Goal: Check status: Check status

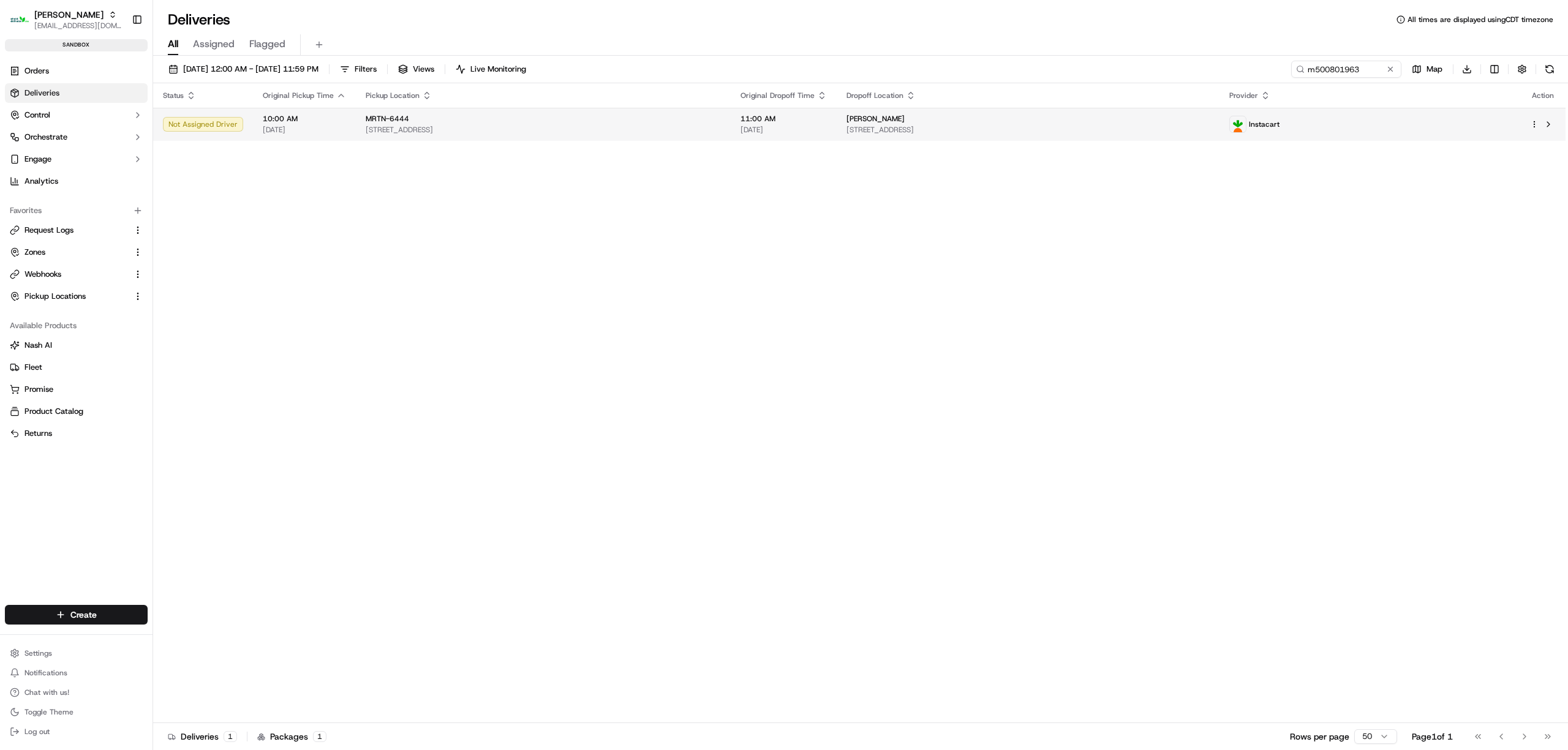
click at [1458, 122] on div "Instacart" at bounding box center [1370, 124] width 281 height 17
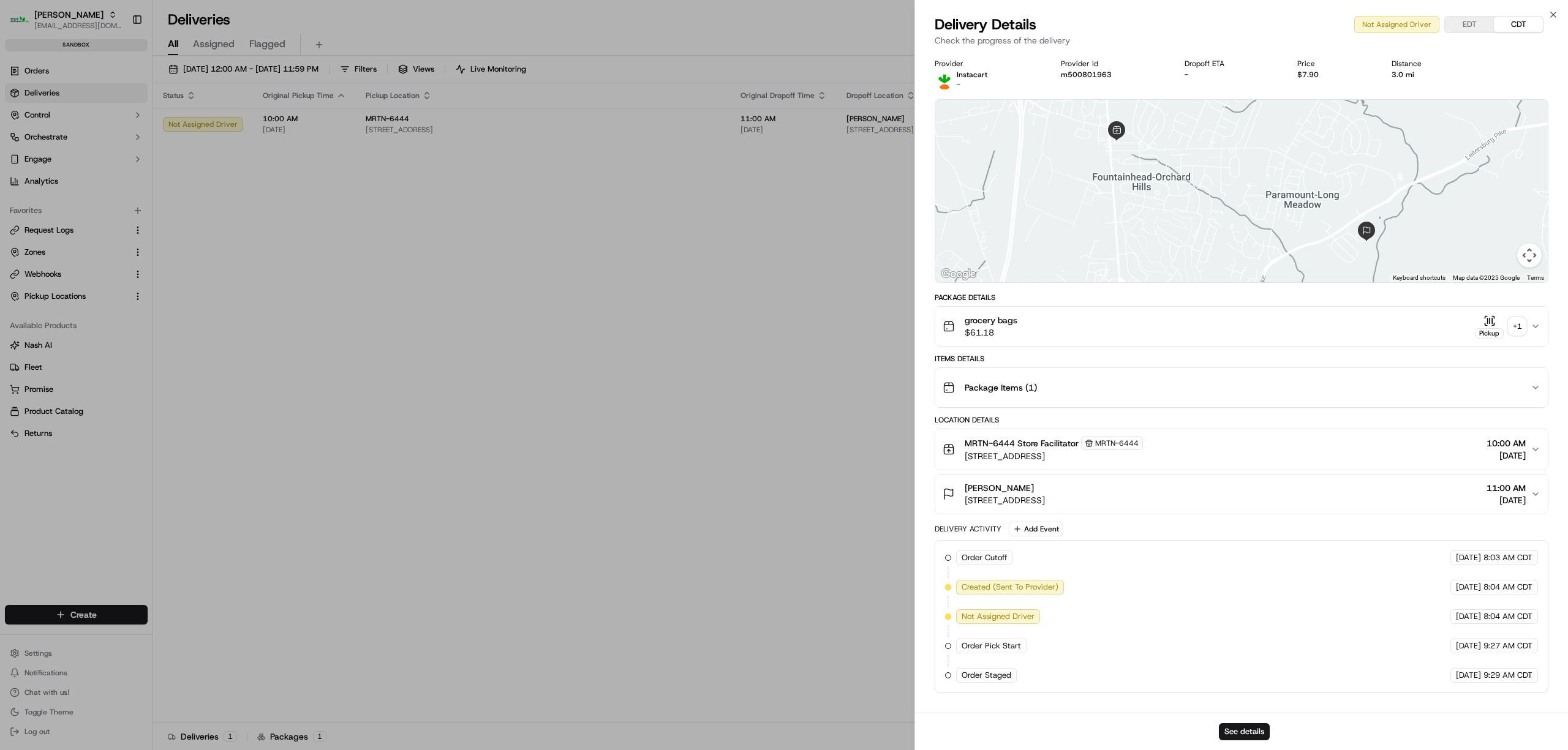
click at [1472, 22] on button "EDT" at bounding box center [1468, 24] width 49 height 16
click at [1471, 24] on button "EDT" at bounding box center [1468, 24] width 49 height 16
click at [1554, 11] on icon "button" at bounding box center [1553, 15] width 10 height 10
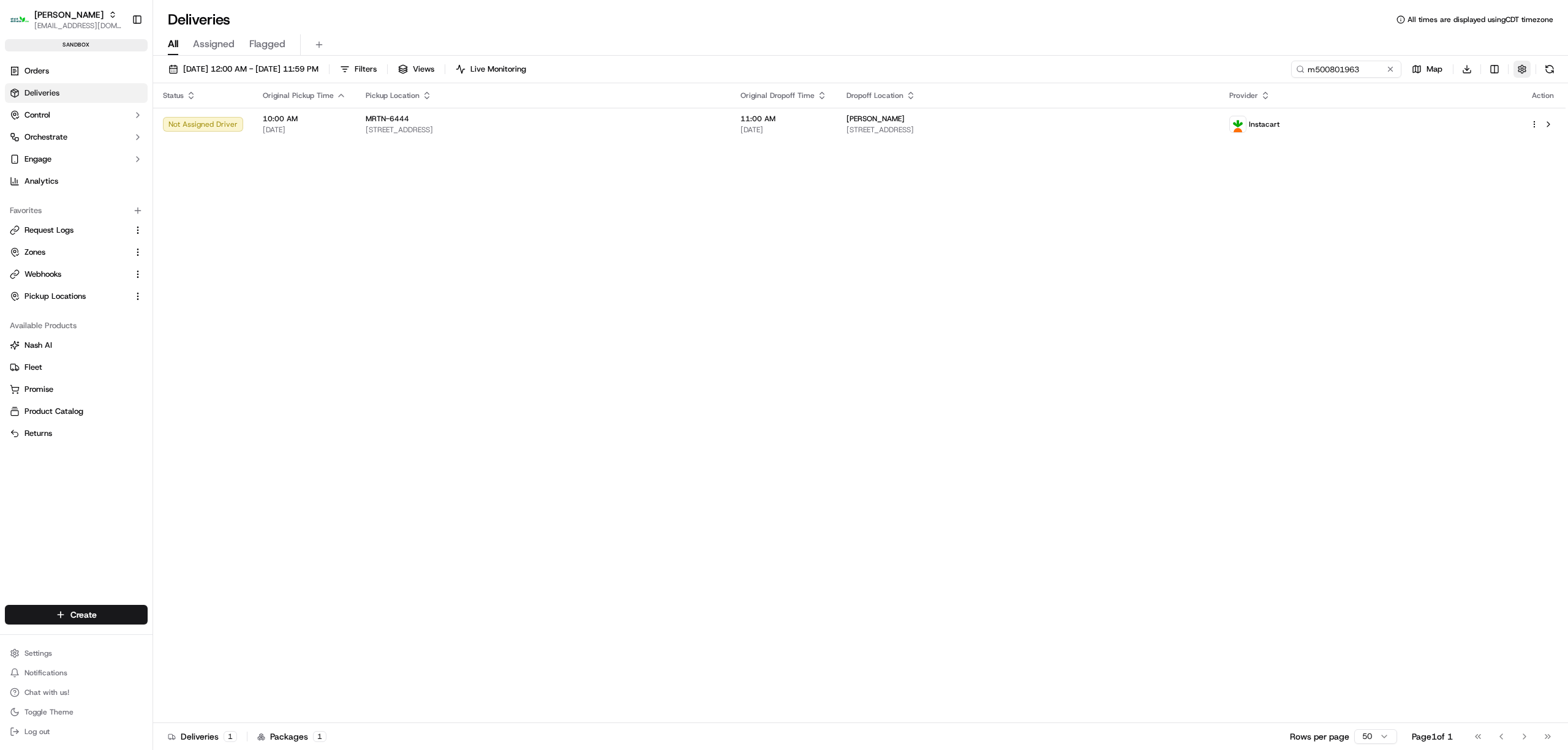
click at [1523, 66] on button "button" at bounding box center [1521, 69] width 17 height 17
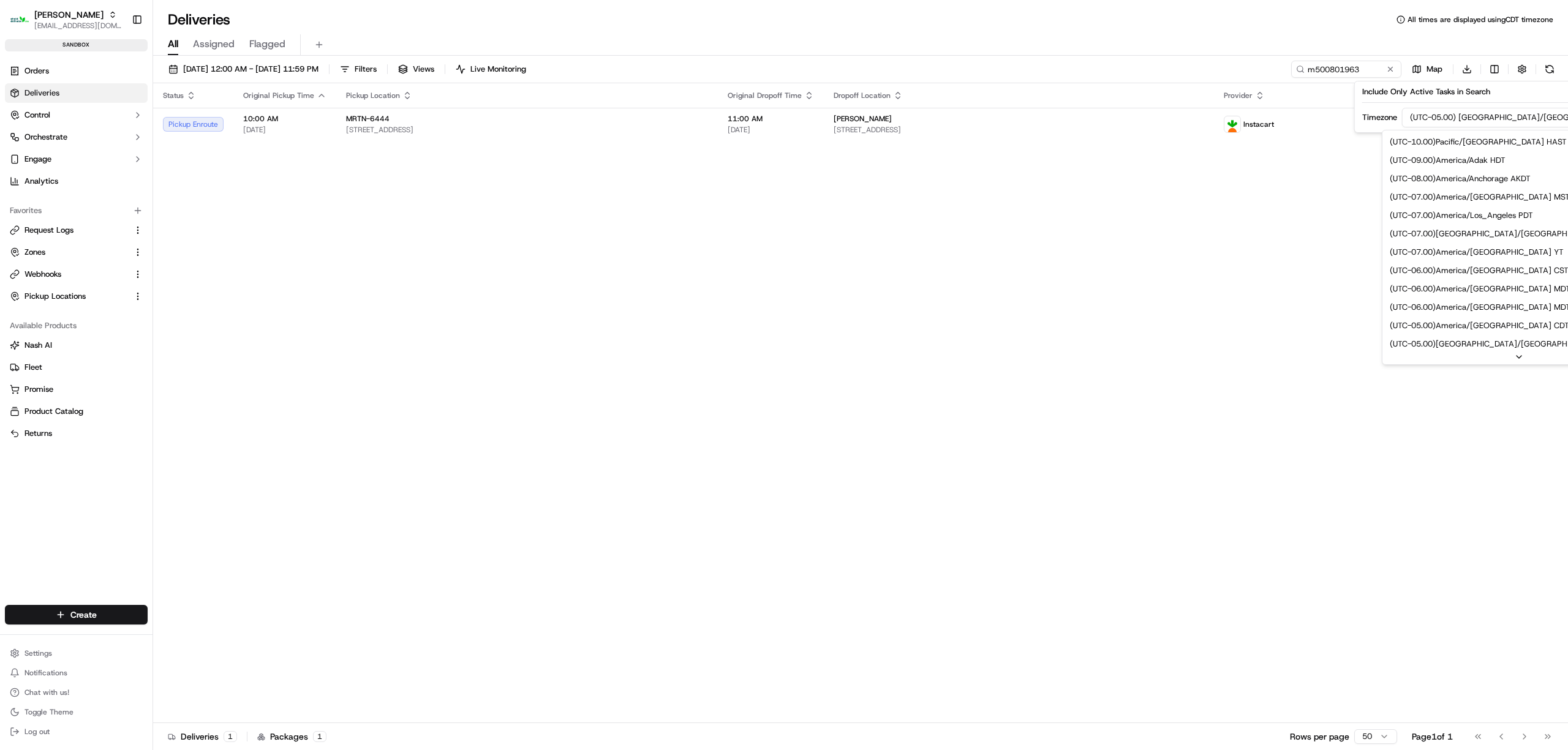
click at [1493, 118] on html "[PERSON_NAME] [EMAIL_ADDRESS][DOMAIN_NAME] Toggle Sidebar sandbox Orders Delive…" at bounding box center [784, 375] width 1568 height 750
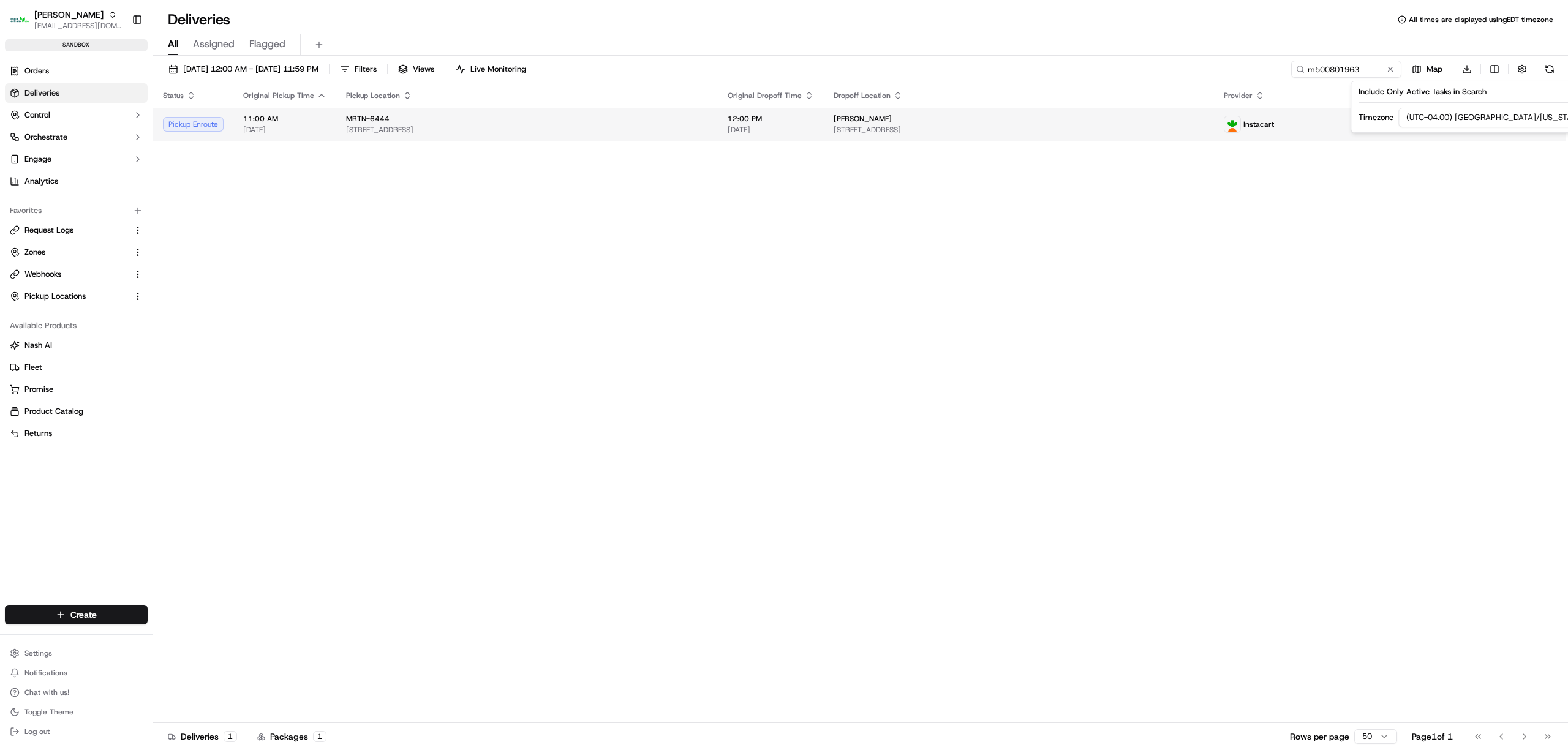
click at [1203, 134] on span "[STREET_ADDRESS]" at bounding box center [1017, 130] width 370 height 10
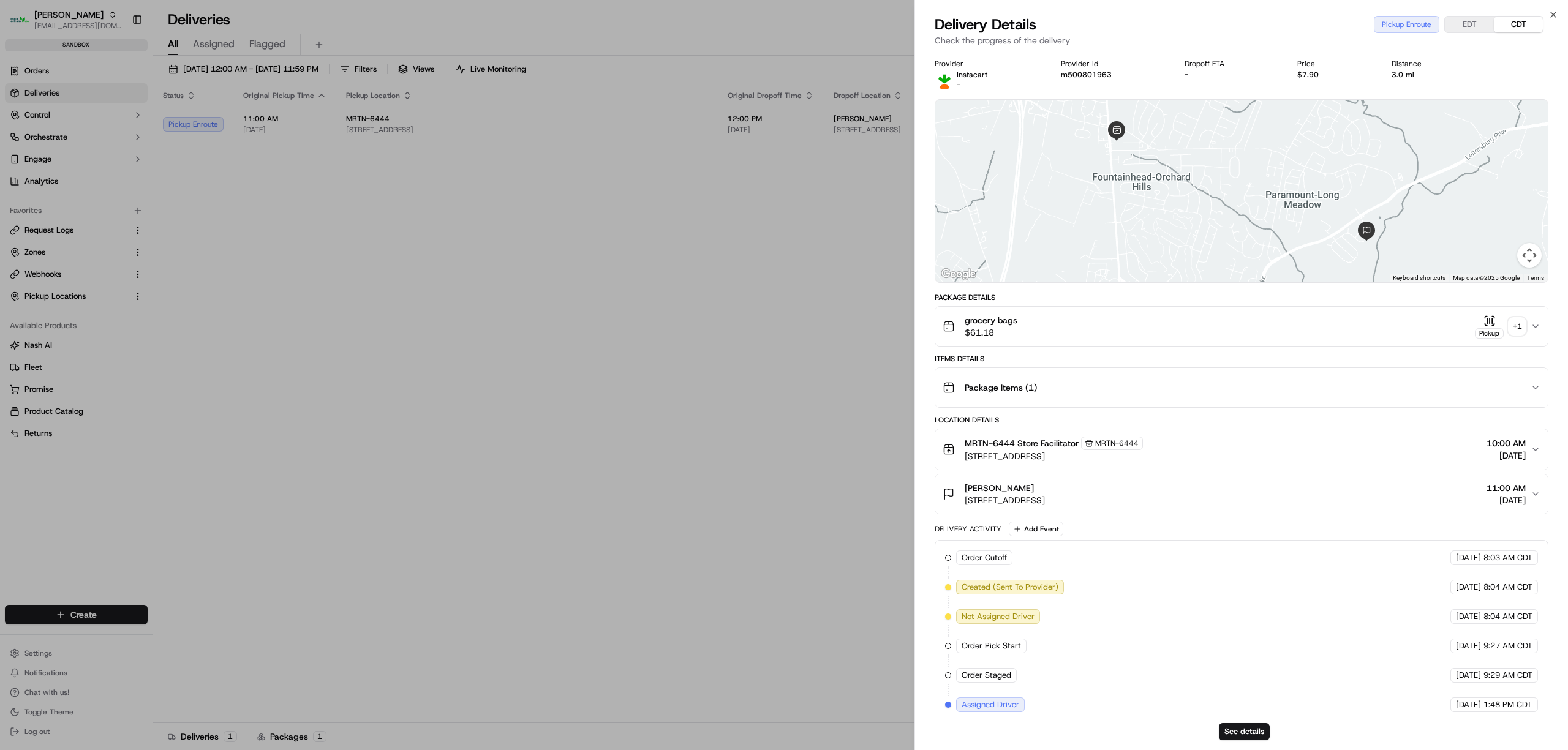
click at [1478, 22] on button "EDT" at bounding box center [1468, 24] width 49 height 16
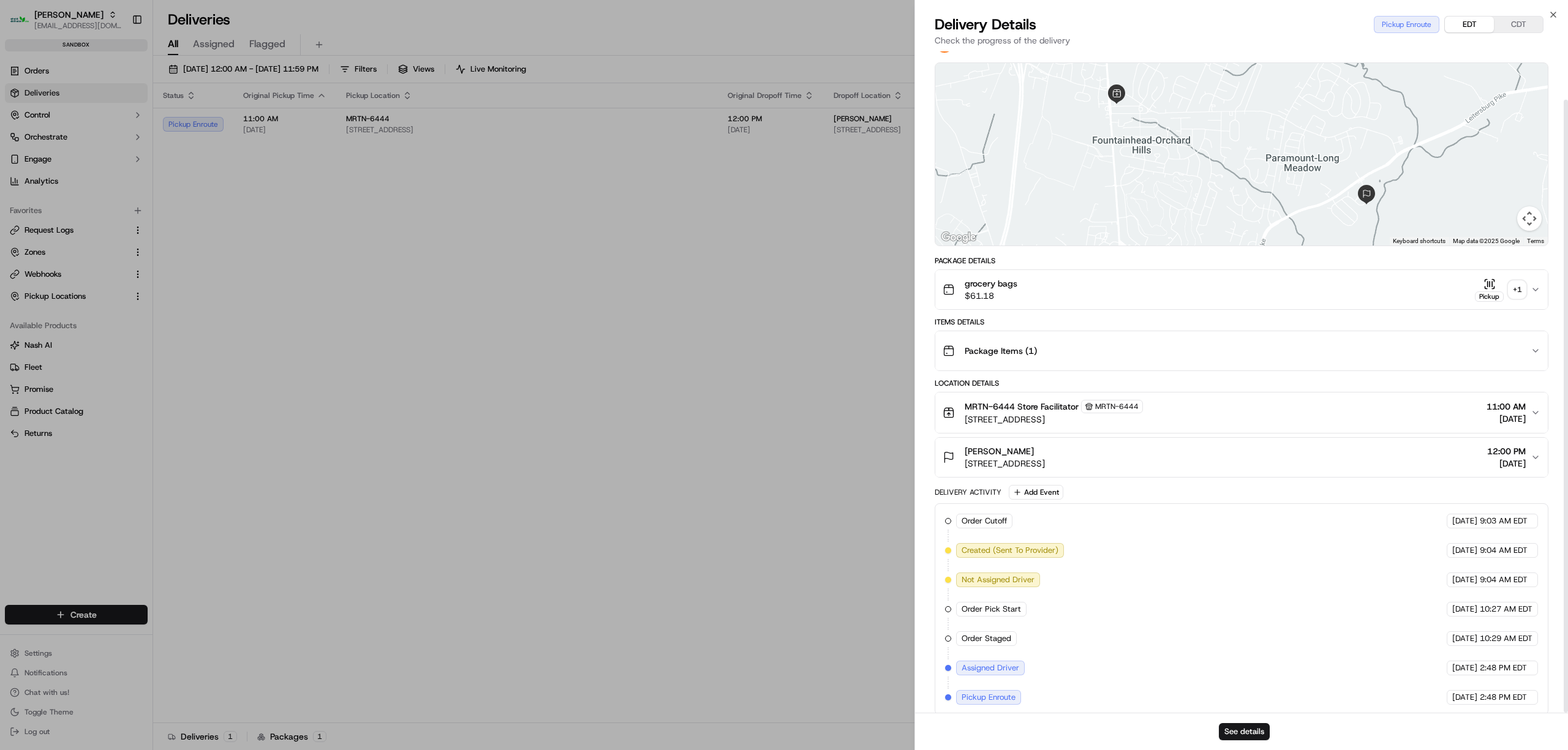
scroll to position [52, 0]
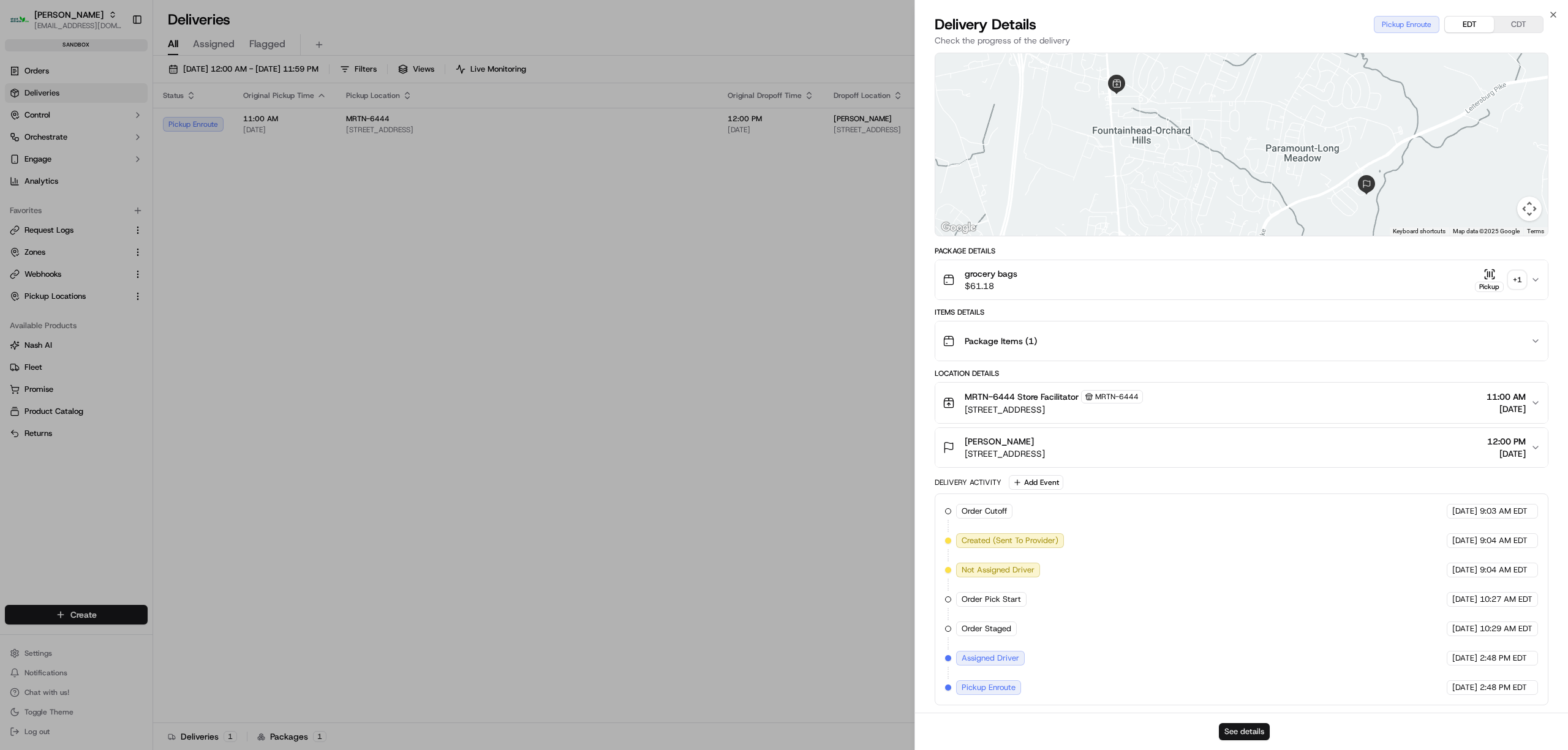
click at [1227, 728] on button "See details" at bounding box center [1243, 732] width 51 height 17
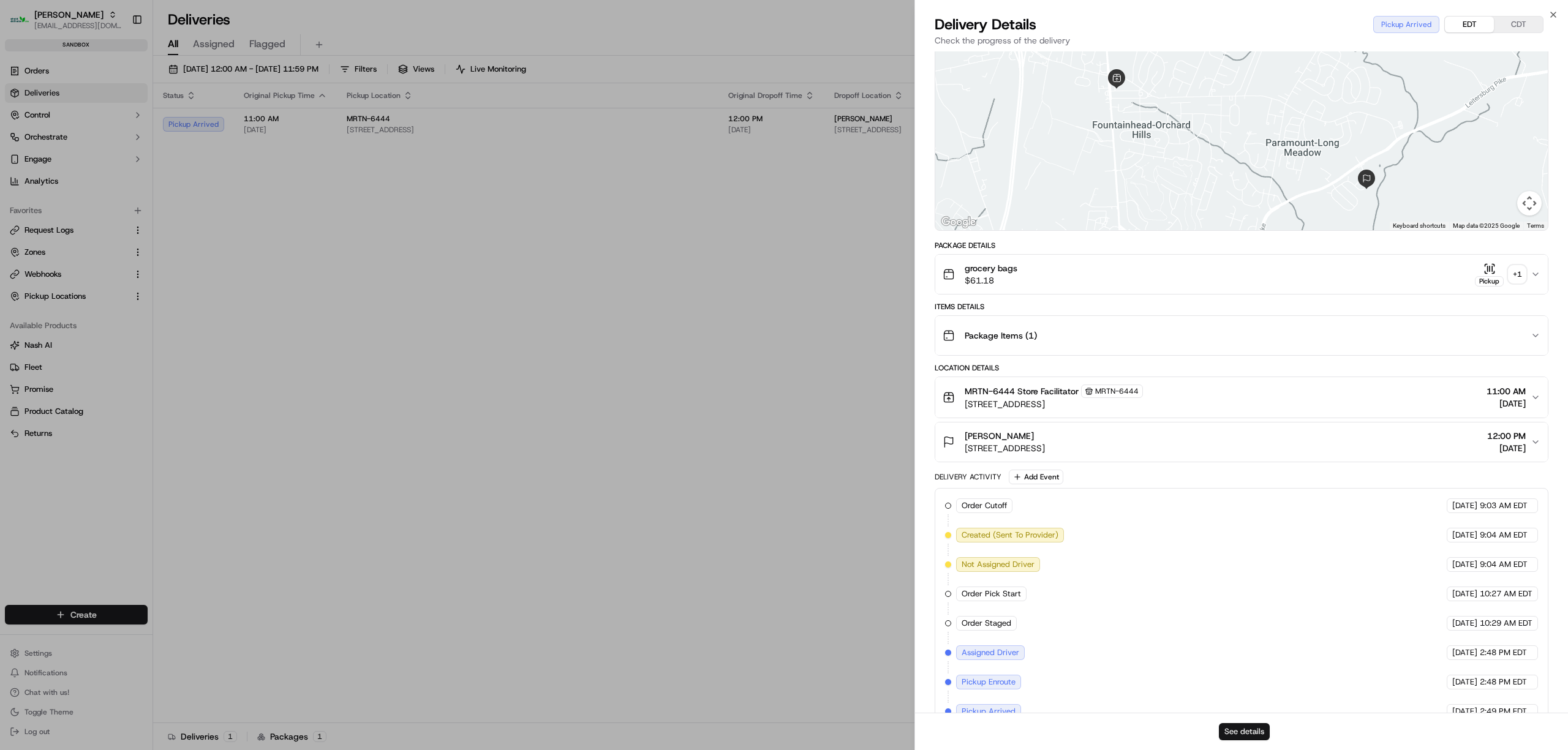
click at [1235, 726] on button "See details" at bounding box center [1243, 732] width 51 height 17
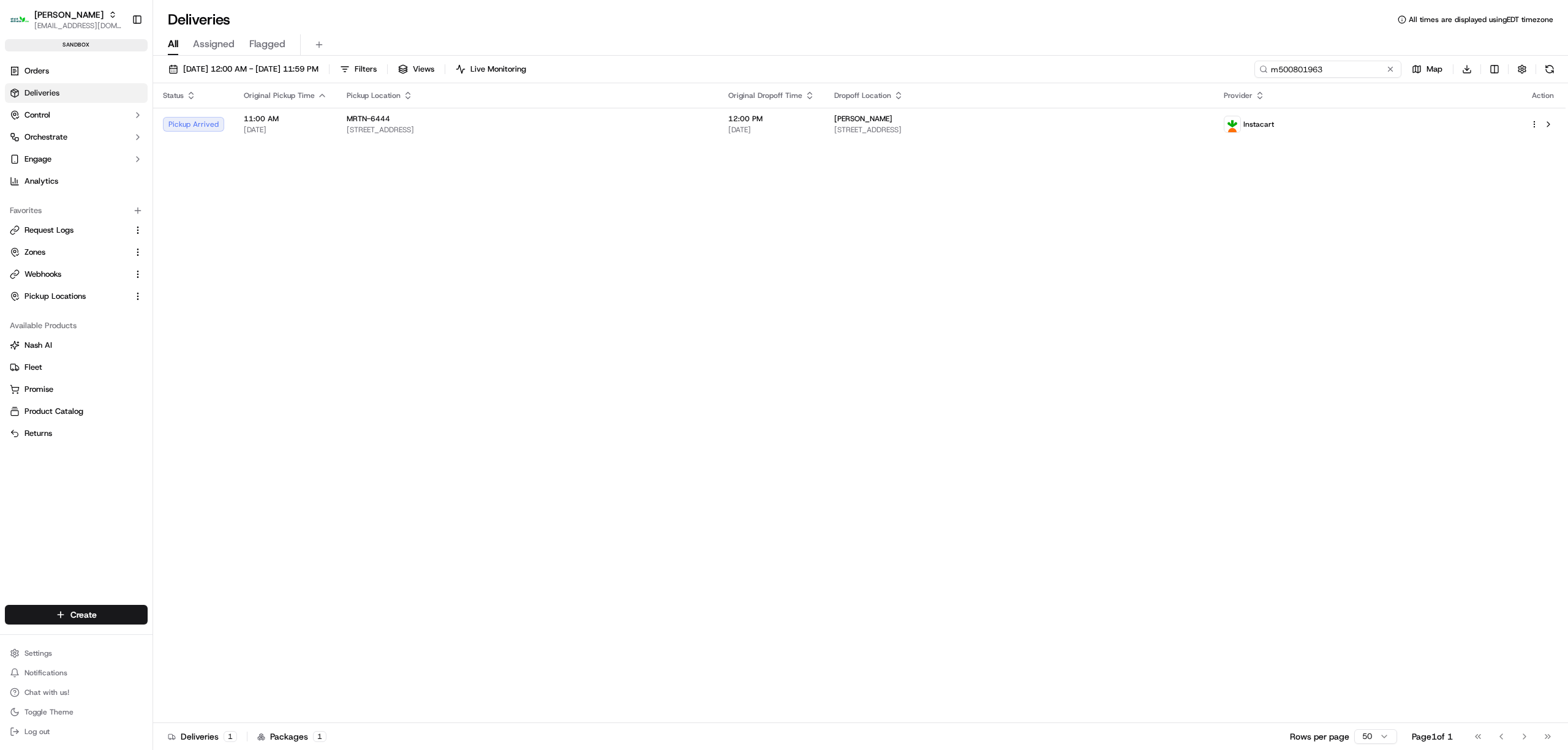
click at [1360, 69] on input "m500801963" at bounding box center [1327, 69] width 147 height 17
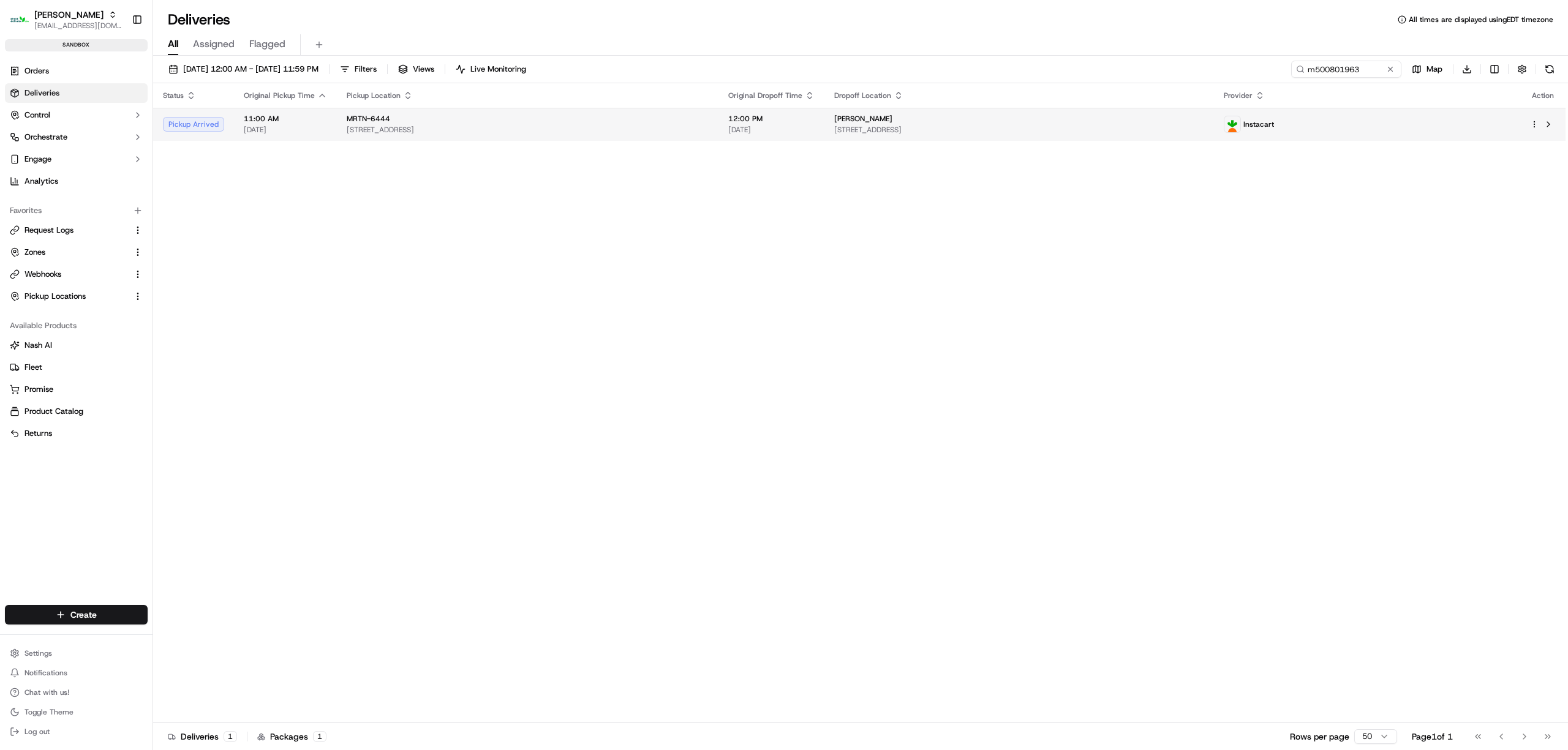
click at [1240, 128] on img at bounding box center [1232, 124] width 16 height 16
click at [1274, 124] on span "Instacart" at bounding box center [1258, 125] width 31 height 10
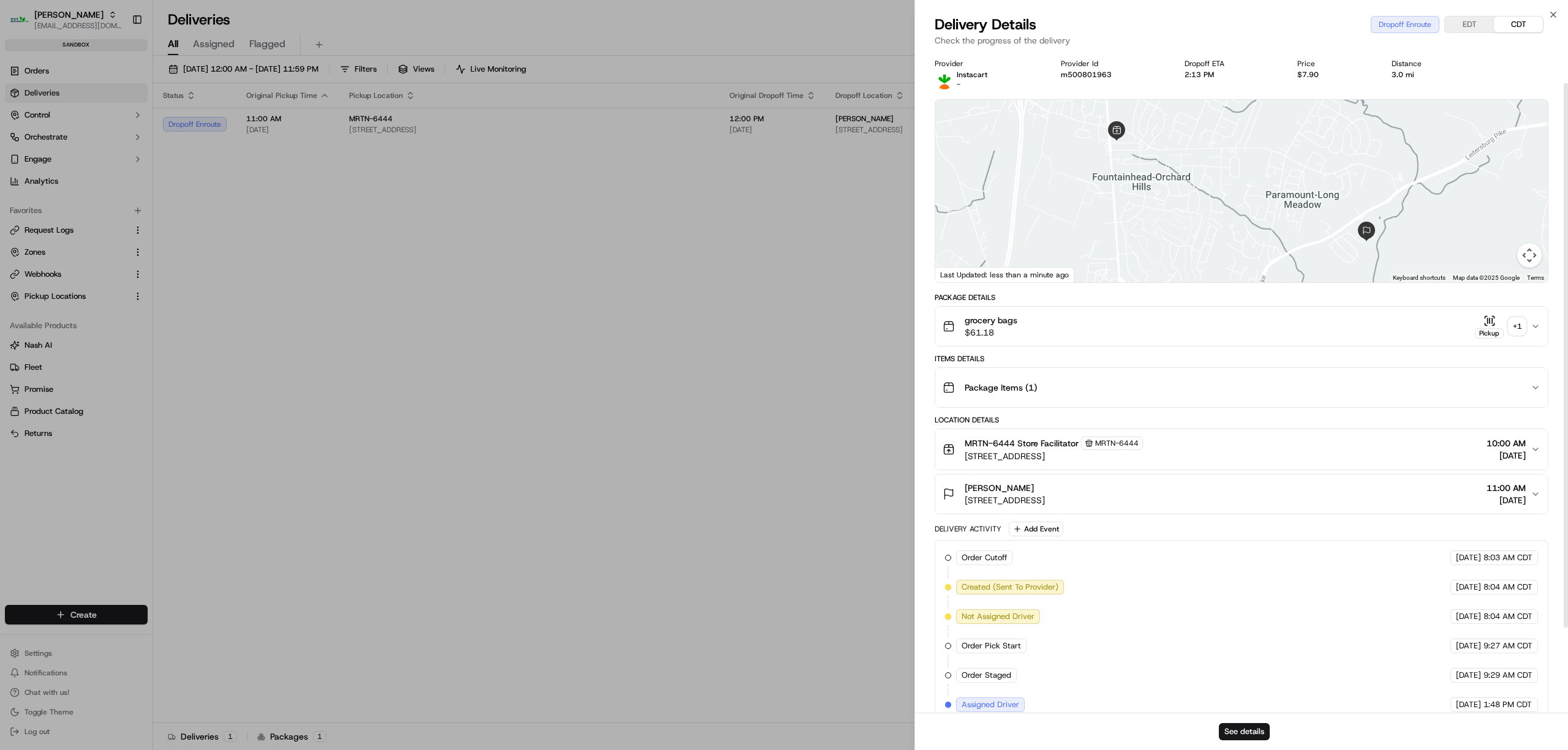
scroll to position [141, 0]
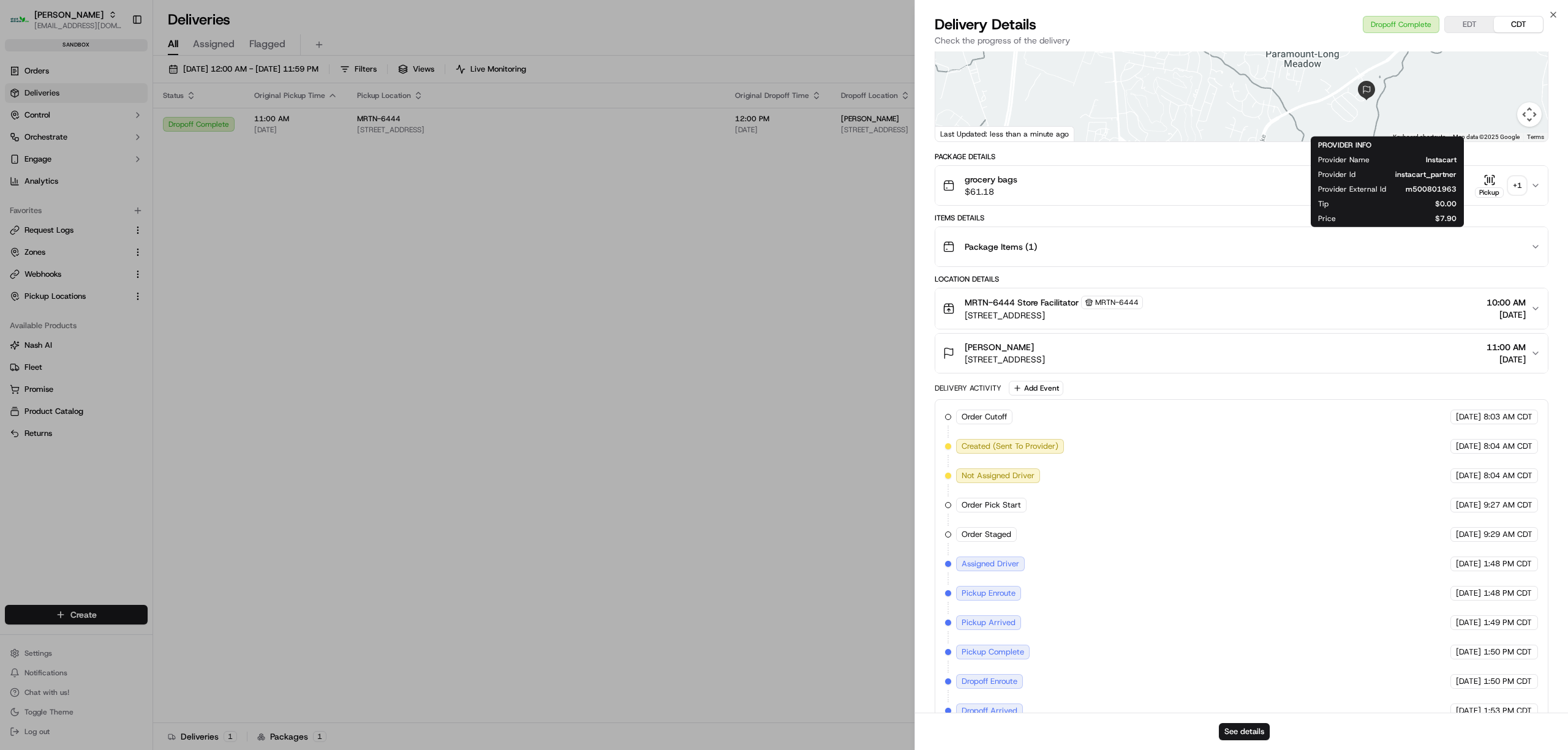
click at [1556, 8] on div "Close Delivery Details Dropoff Complete EDT CDT Check the progress of the deliv…" at bounding box center [1241, 375] width 654 height 750
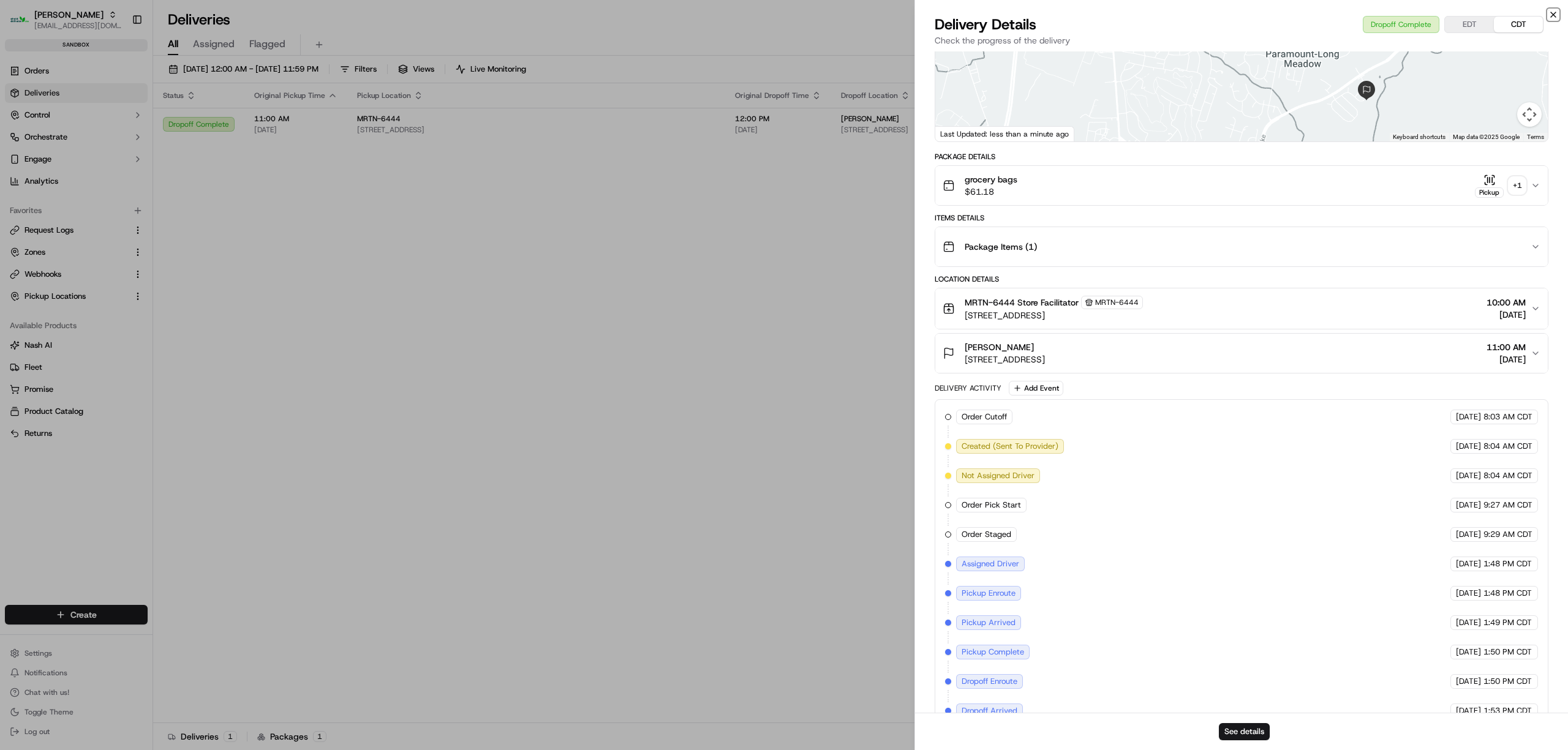
drag, startPoint x: 1554, startPoint y: 11, endPoint x: 1541, endPoint y: 55, distance: 45.9
click at [1554, 11] on icon "button" at bounding box center [1553, 15] width 10 height 10
